Goal: Find specific page/section: Find specific page/section

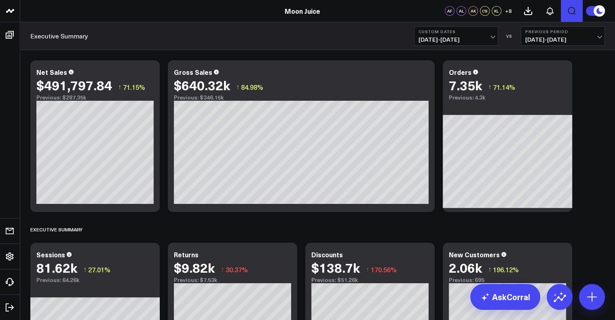
click at [571, 11] on icon "Open search" at bounding box center [571, 11] width 10 height 10
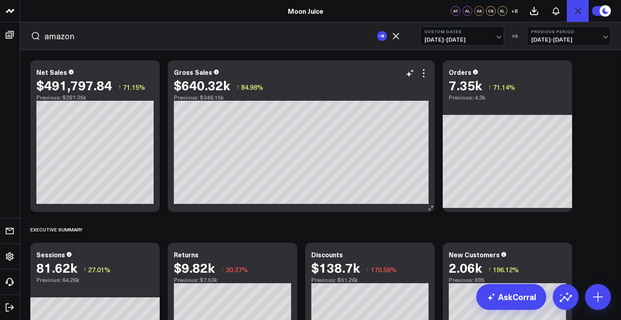
type input "amazon"
click at [377, 31] on button "submit" at bounding box center [382, 36] width 10 height 10
